Goal: Information Seeking & Learning: Learn about a topic

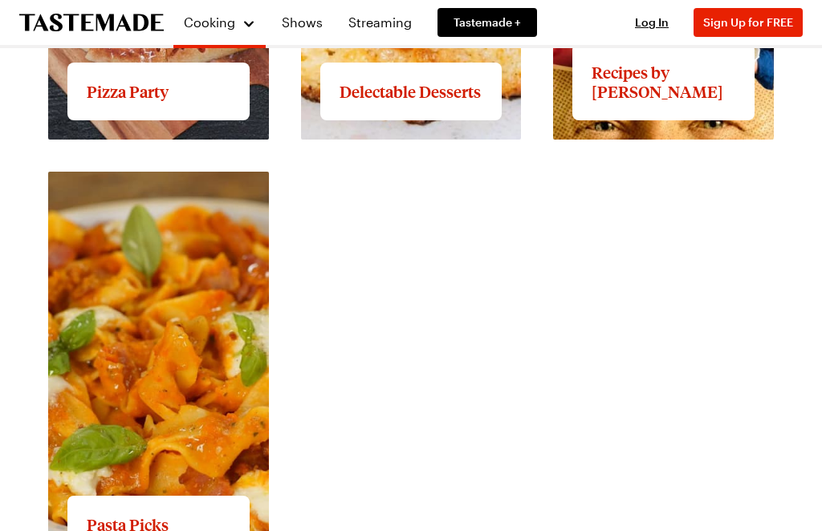
scroll to position [2735, 0]
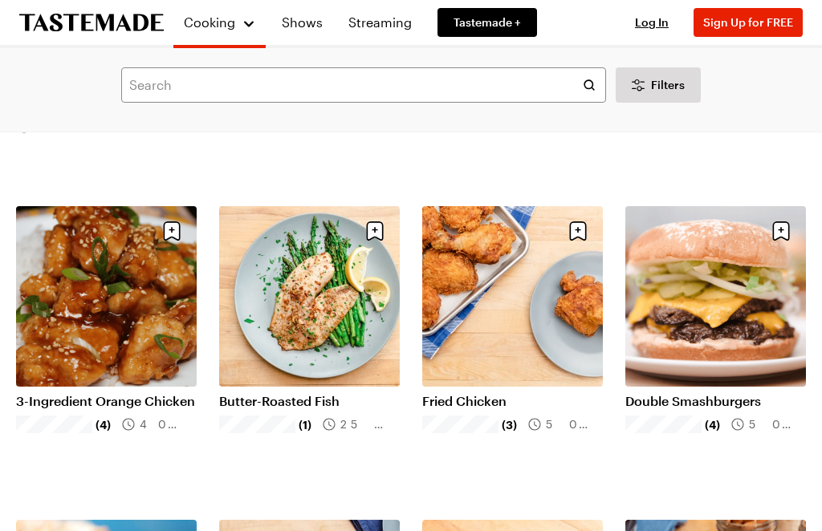
scroll to position [1294, 0]
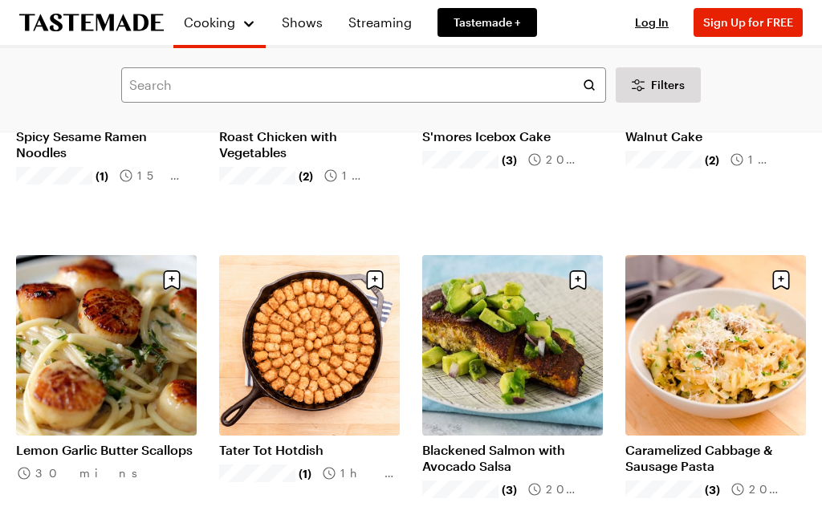
scroll to position [3126, 0]
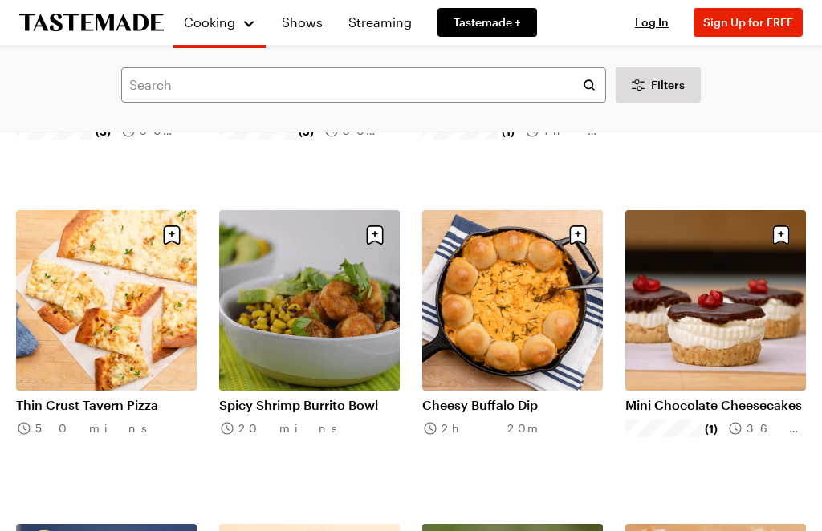
scroll to position [4742, 0]
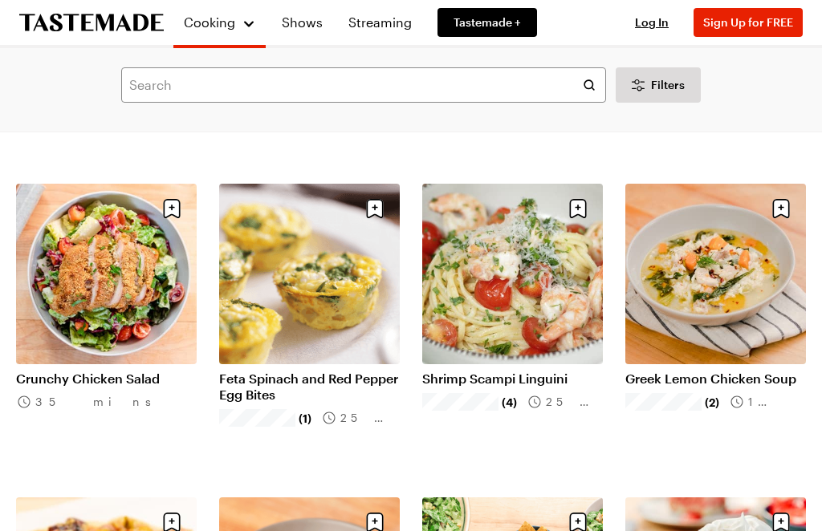
scroll to position [6337, 0]
click at [694, 383] on link "Greek Lemon Chicken Soup" at bounding box center [715, 379] width 181 height 16
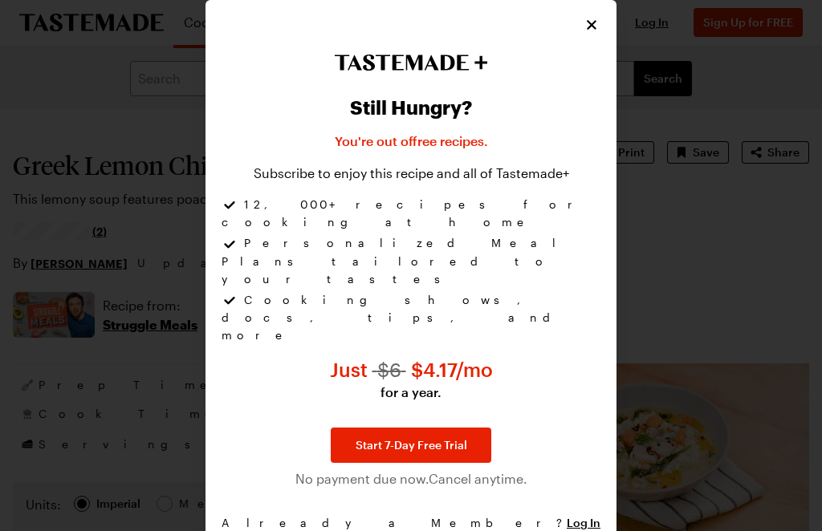
click at [594, 33] on icon "Close" at bounding box center [591, 25] width 16 height 16
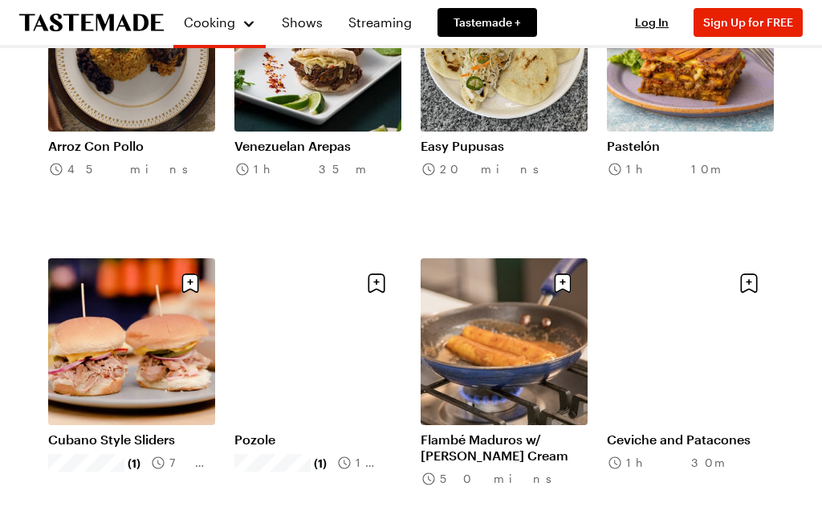
scroll to position [965, 0]
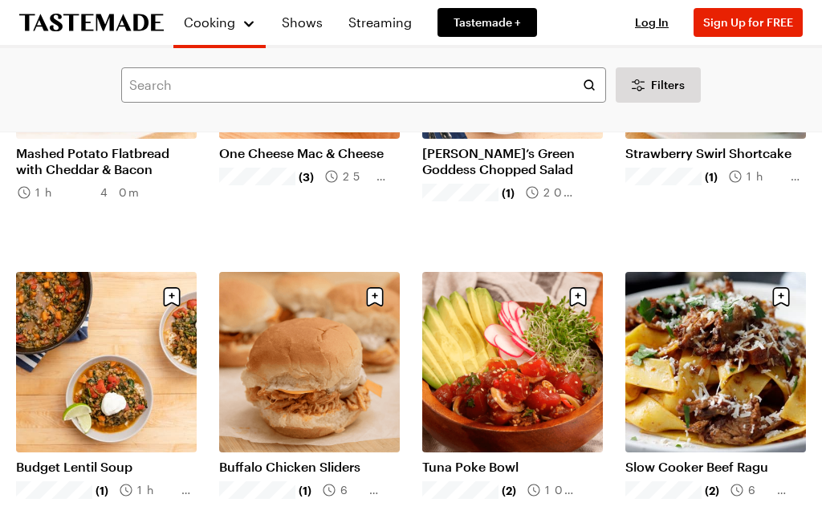
scroll to position [6877, 0]
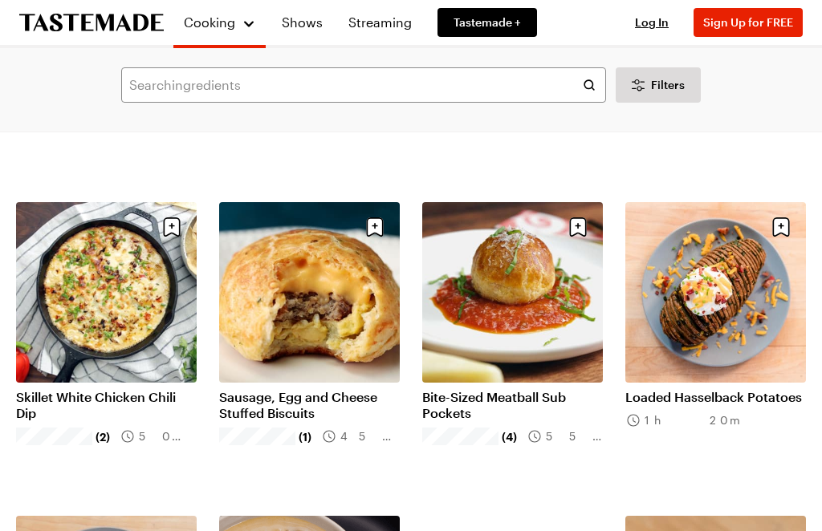
scroll to position [8837, 0]
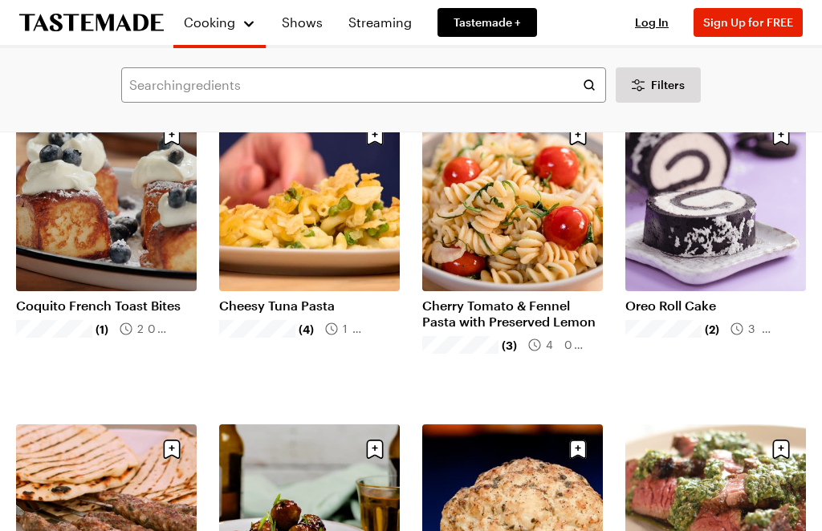
scroll to position [10804, 0]
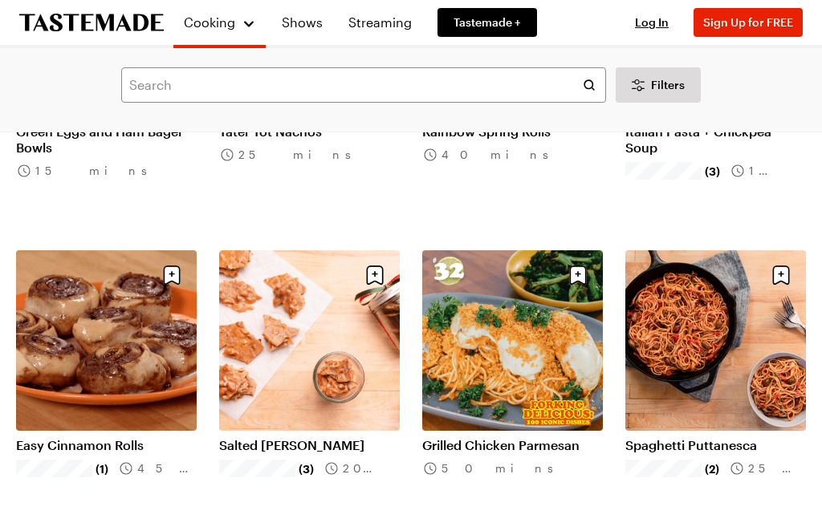
scroll to position [12548, 0]
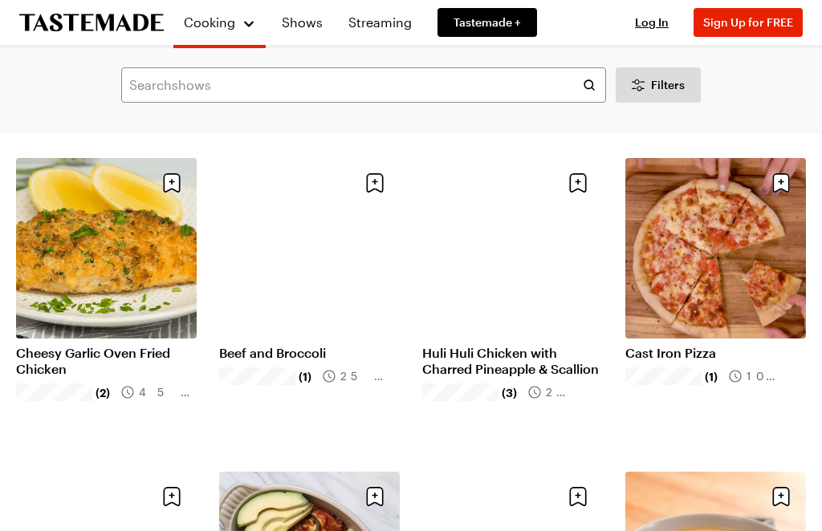
scroll to position [14523, 0]
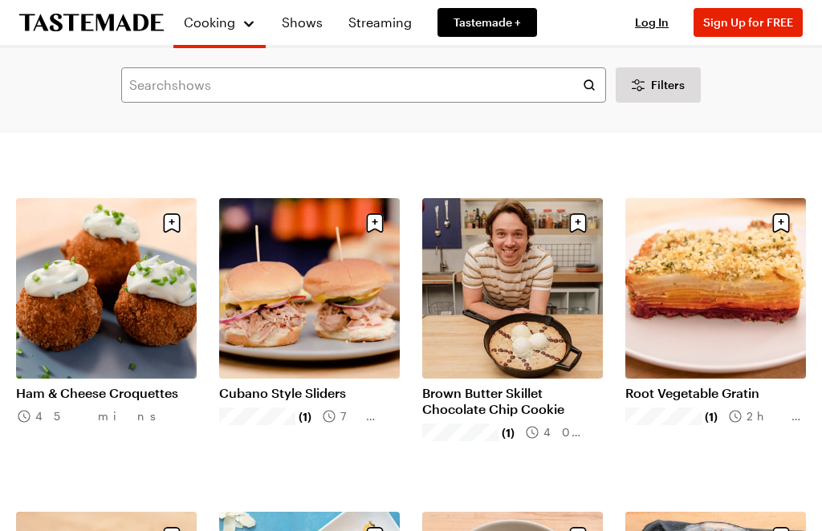
scroll to position [16051, 0]
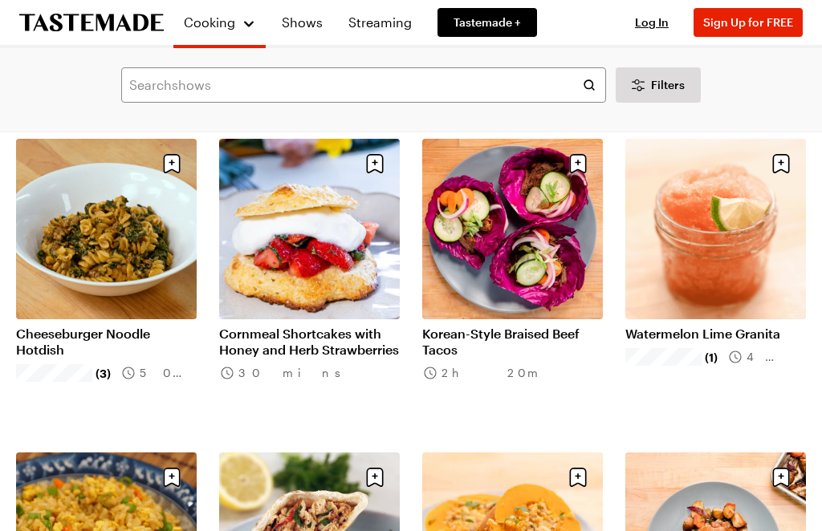
scroll to position [17085, 0]
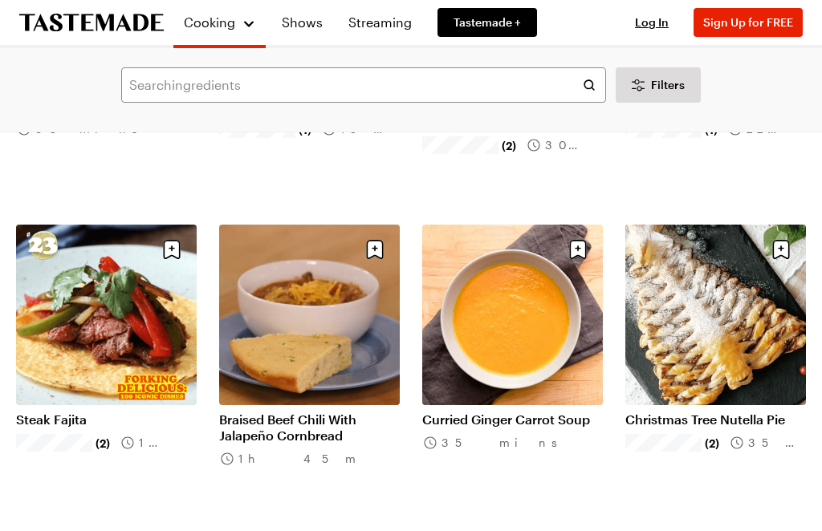
scroll to position [19477, 0]
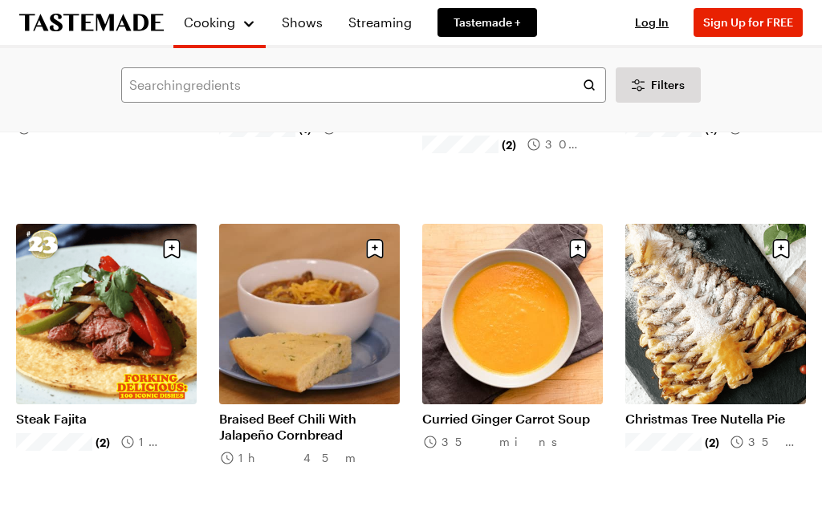
click at [478, 427] on link "Curried Ginger Carrot Soup" at bounding box center [512, 419] width 181 height 16
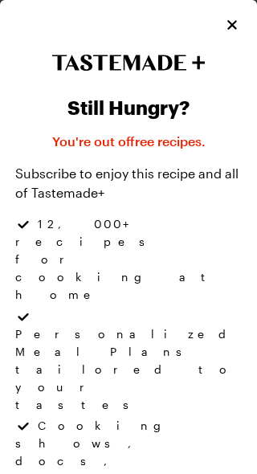
click at [239, 21] on icon "Close" at bounding box center [232, 25] width 16 height 16
click at [234, 26] on icon "Close" at bounding box center [232, 25] width 10 height 10
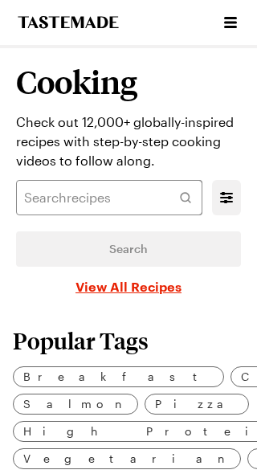
click at [238, 42] on div "Log In Sign Up Log In Sign Up for FREE" at bounding box center [230, 22] width 21 height 45
